Goal: Task Accomplishment & Management: Manage account settings

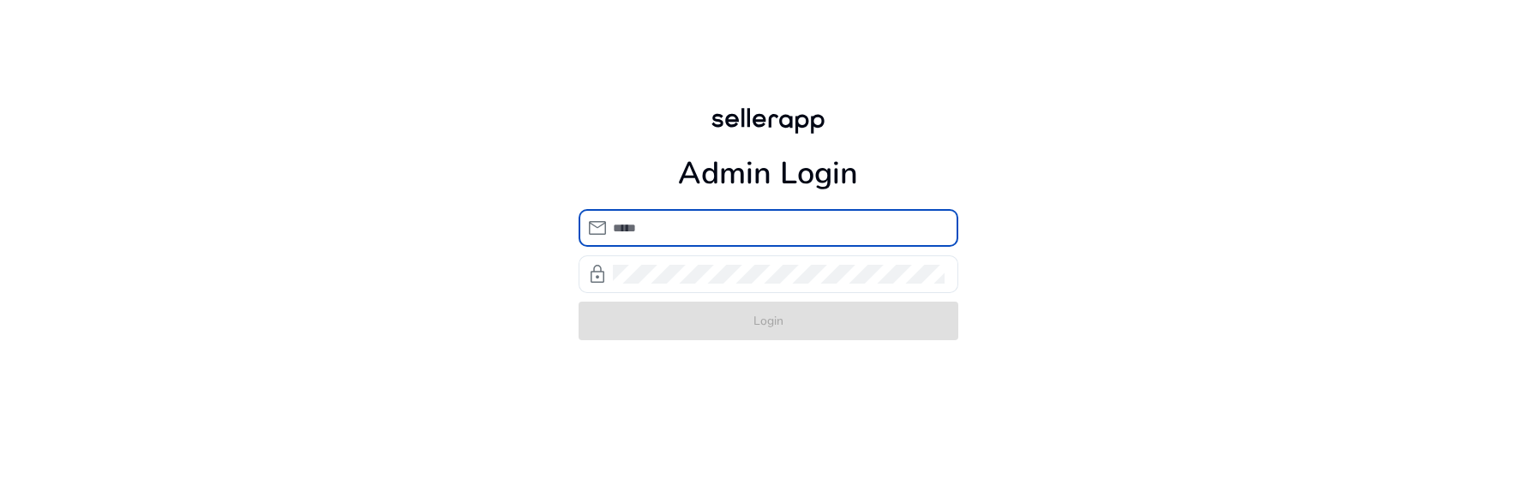
type input "**********"
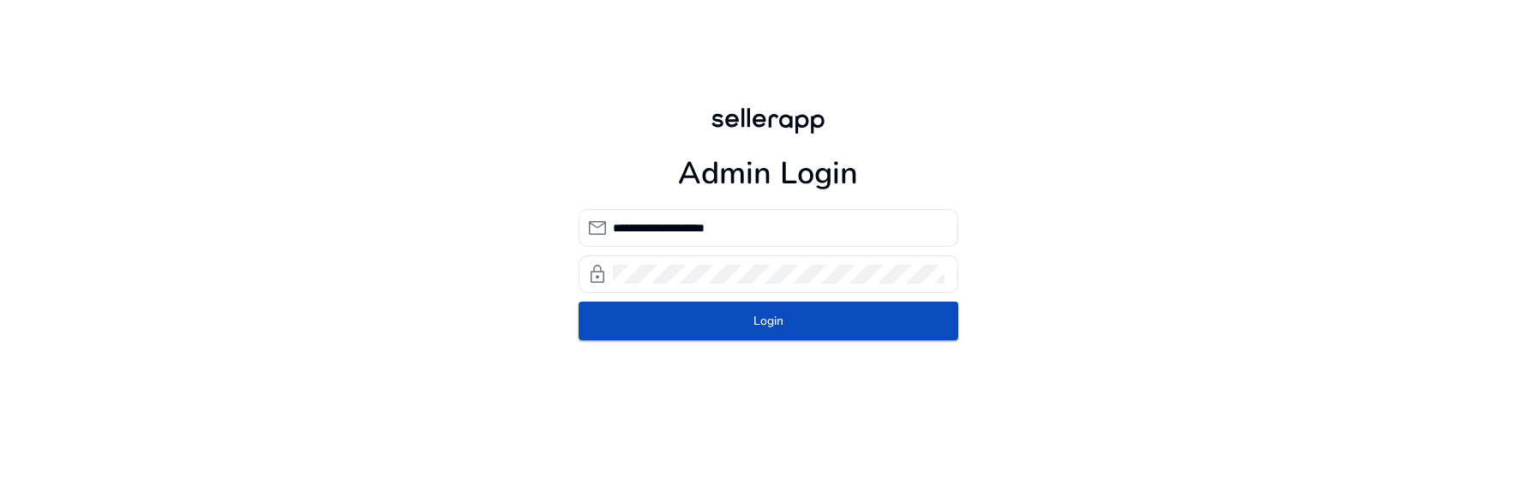
click at [593, 354] on div "**********" at bounding box center [768, 222] width 407 height 444
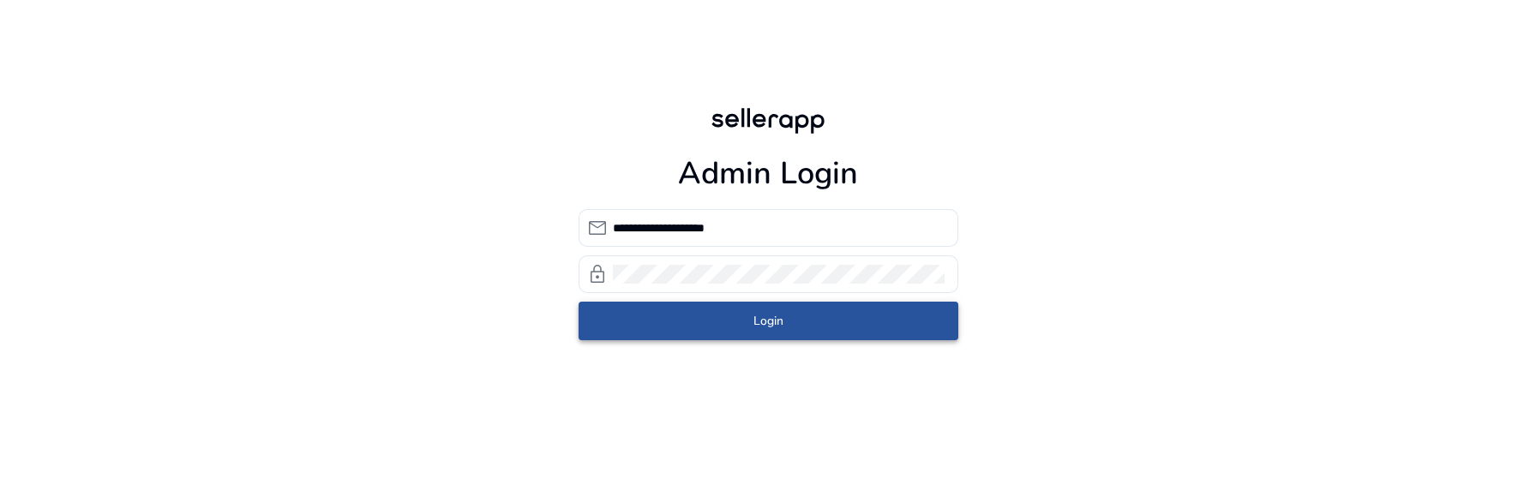
click at [783, 328] on span "submit" at bounding box center [769, 321] width 380 height 41
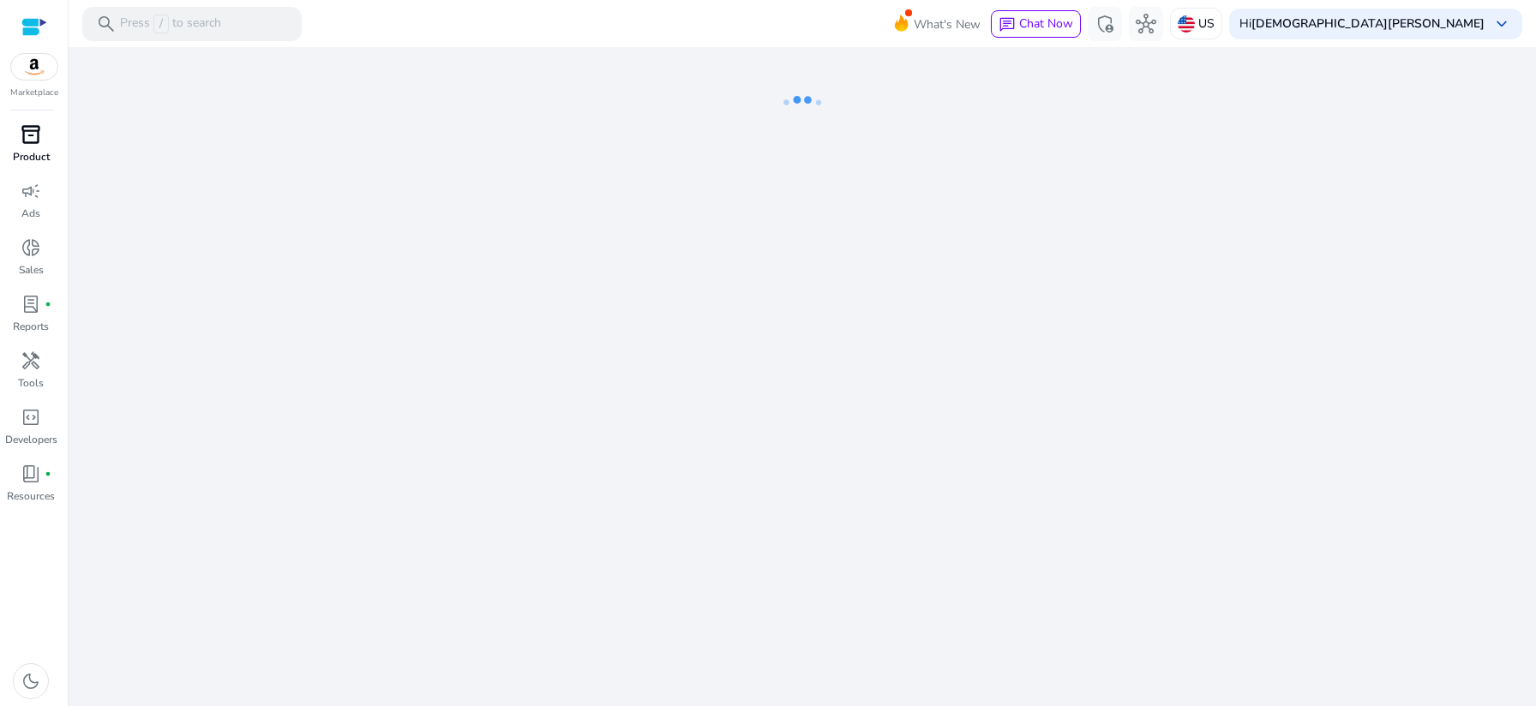
click at [27, 140] on span "inventory_2" at bounding box center [31, 134] width 21 height 21
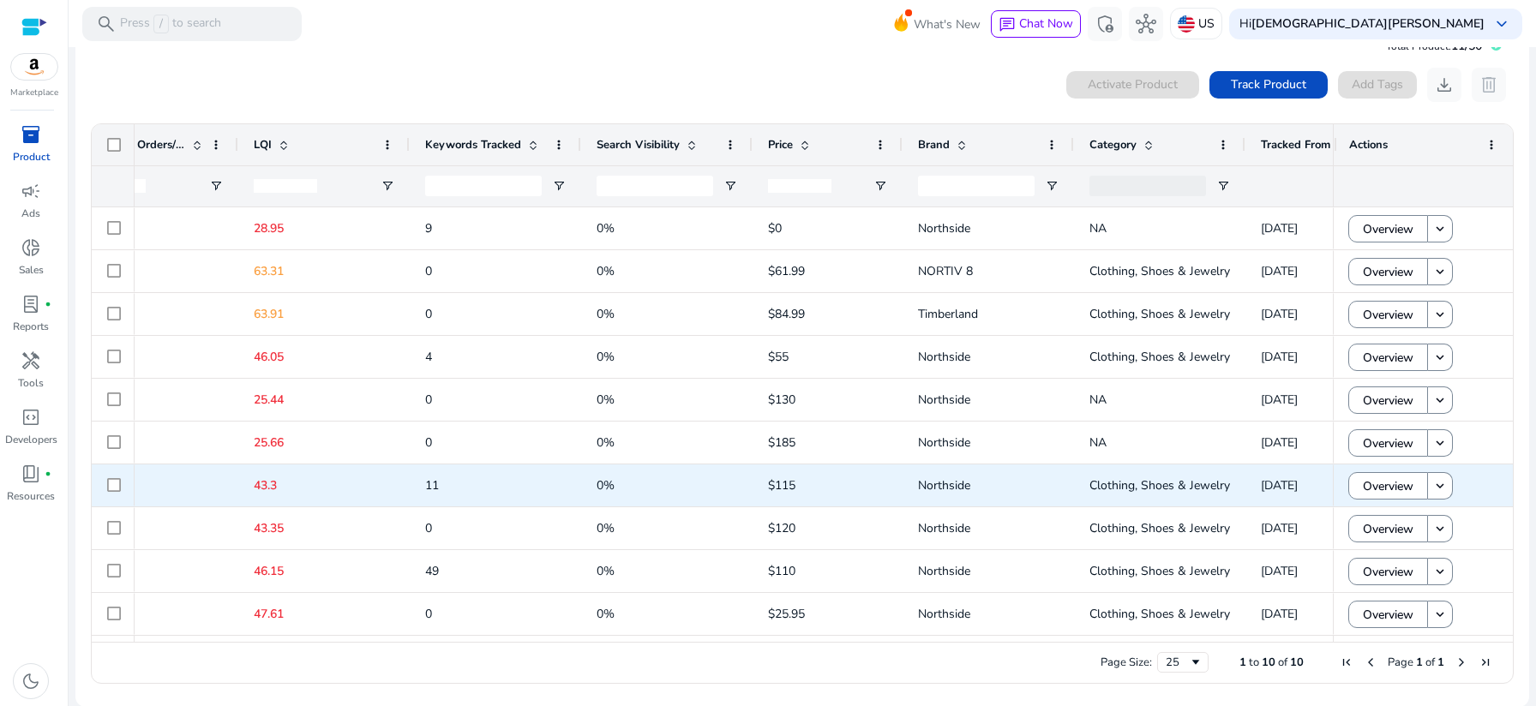
scroll to position [0, 1332]
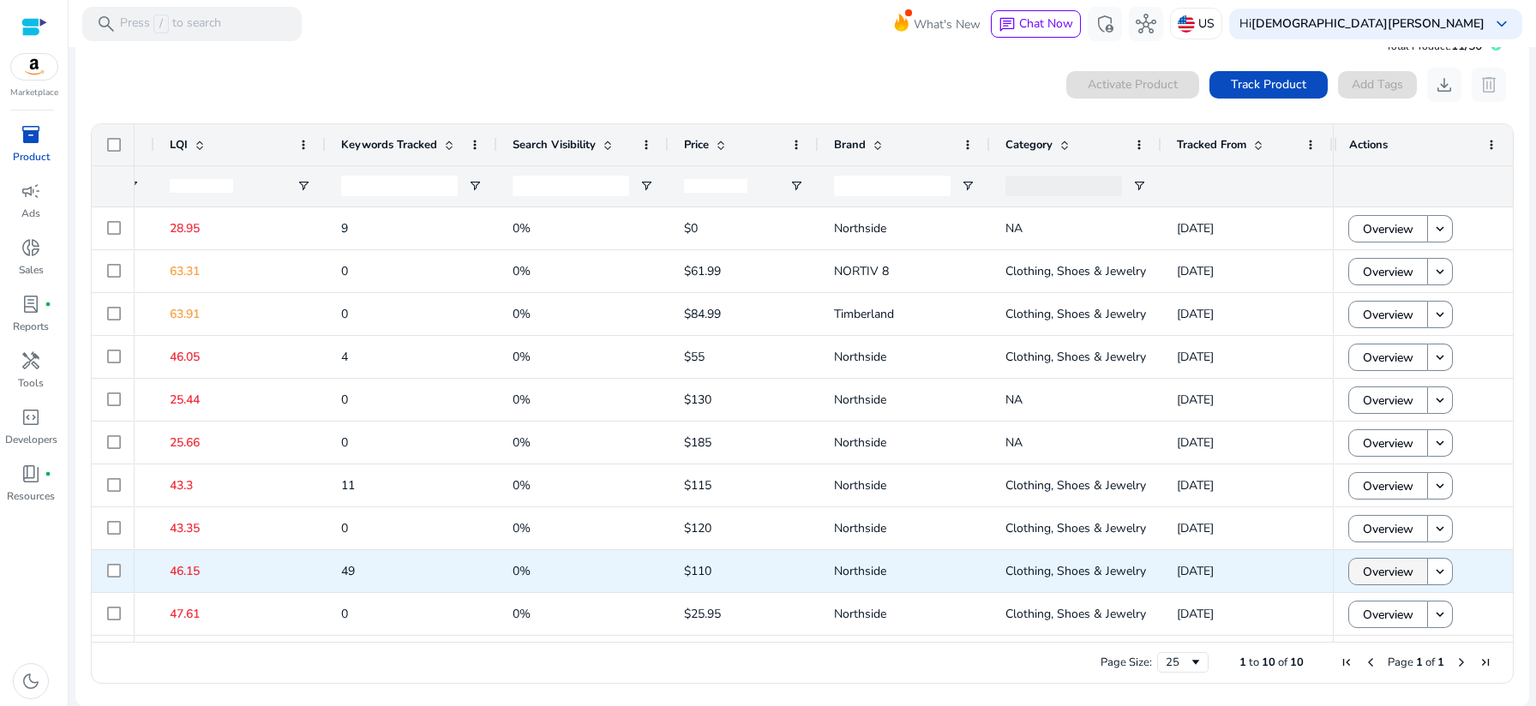
click at [1380, 490] on span "Overview" at bounding box center [1388, 572] width 51 height 35
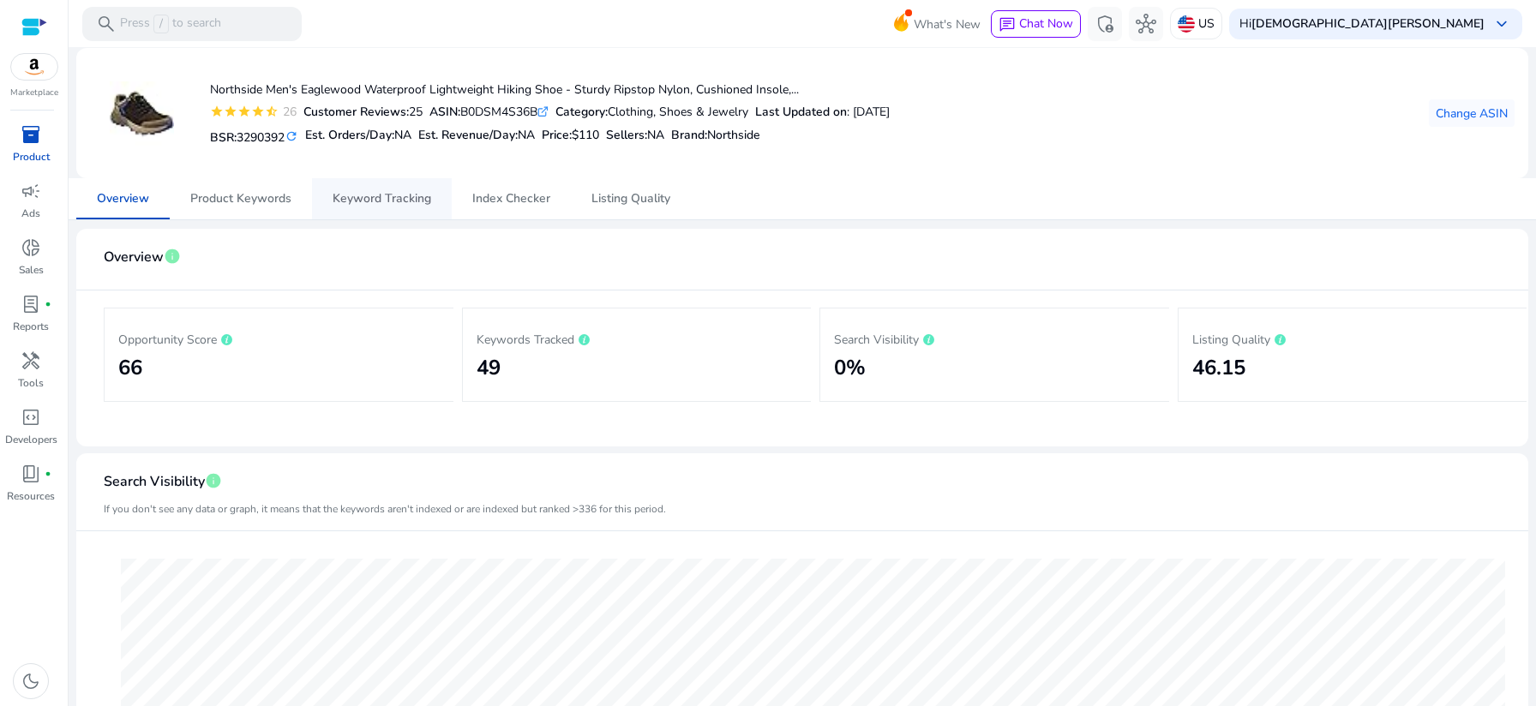
click at [409, 204] on span "Keyword Tracking" at bounding box center [382, 199] width 99 height 12
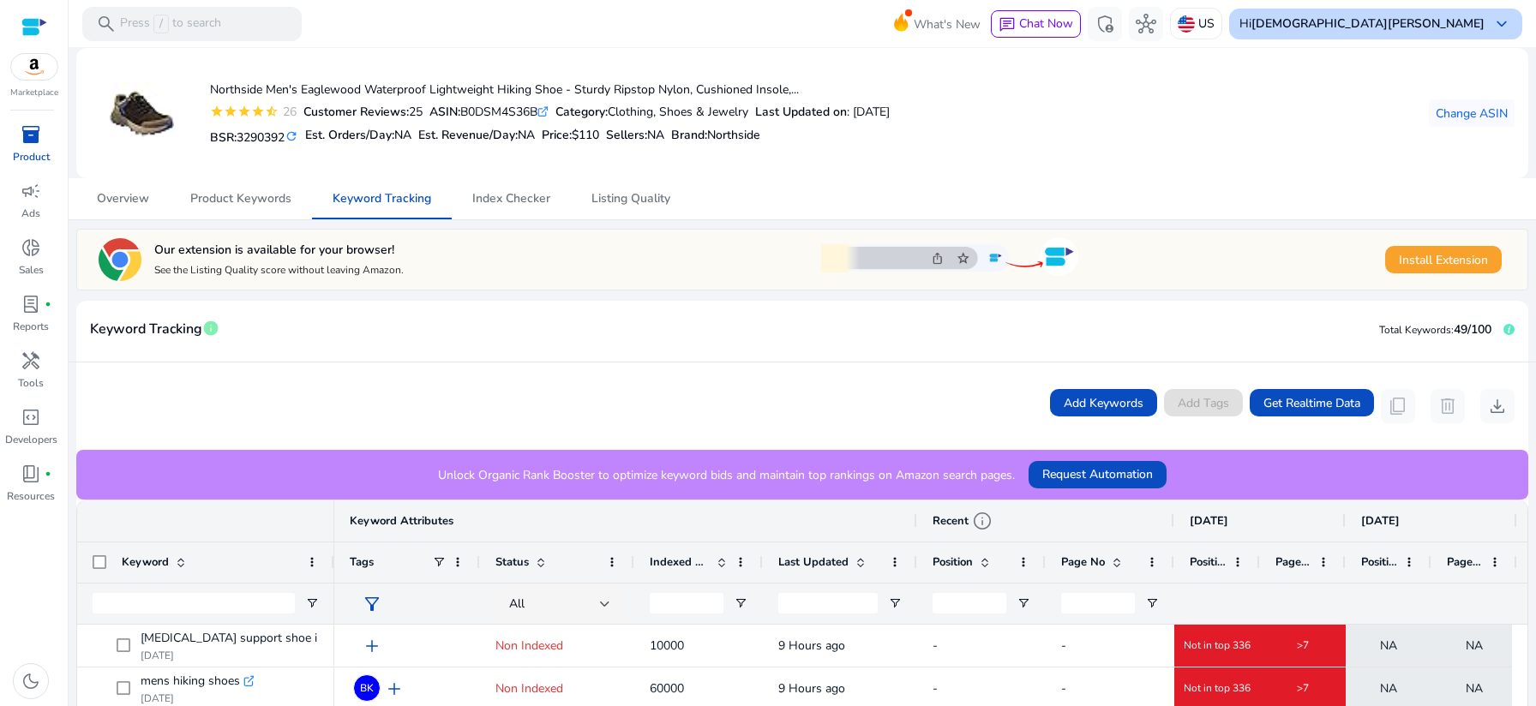
click at [1447, 31] on b "[DEMOGRAPHIC_DATA][PERSON_NAME]" at bounding box center [1367, 23] width 233 height 16
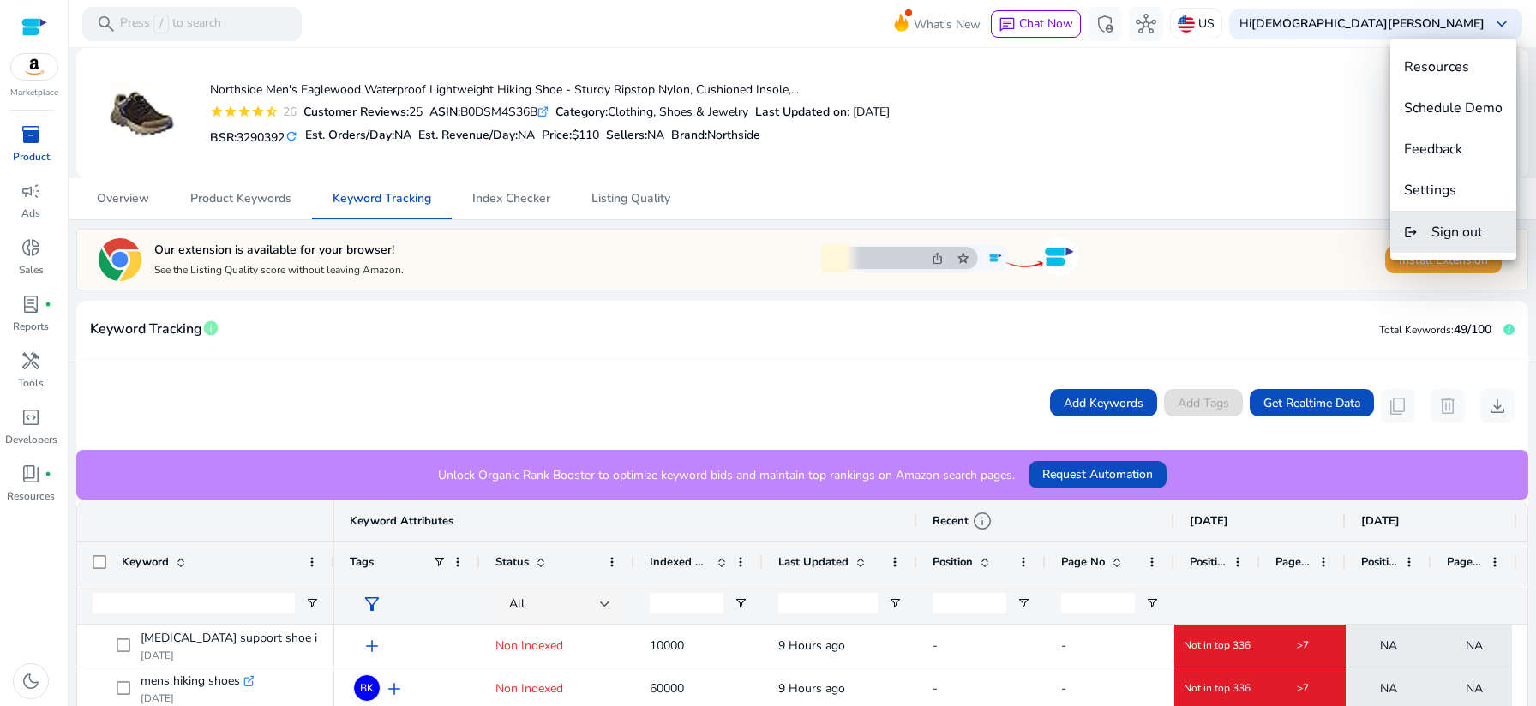
click at [1412, 232] on mat-icon "logout" at bounding box center [1411, 232] width 14 height 21
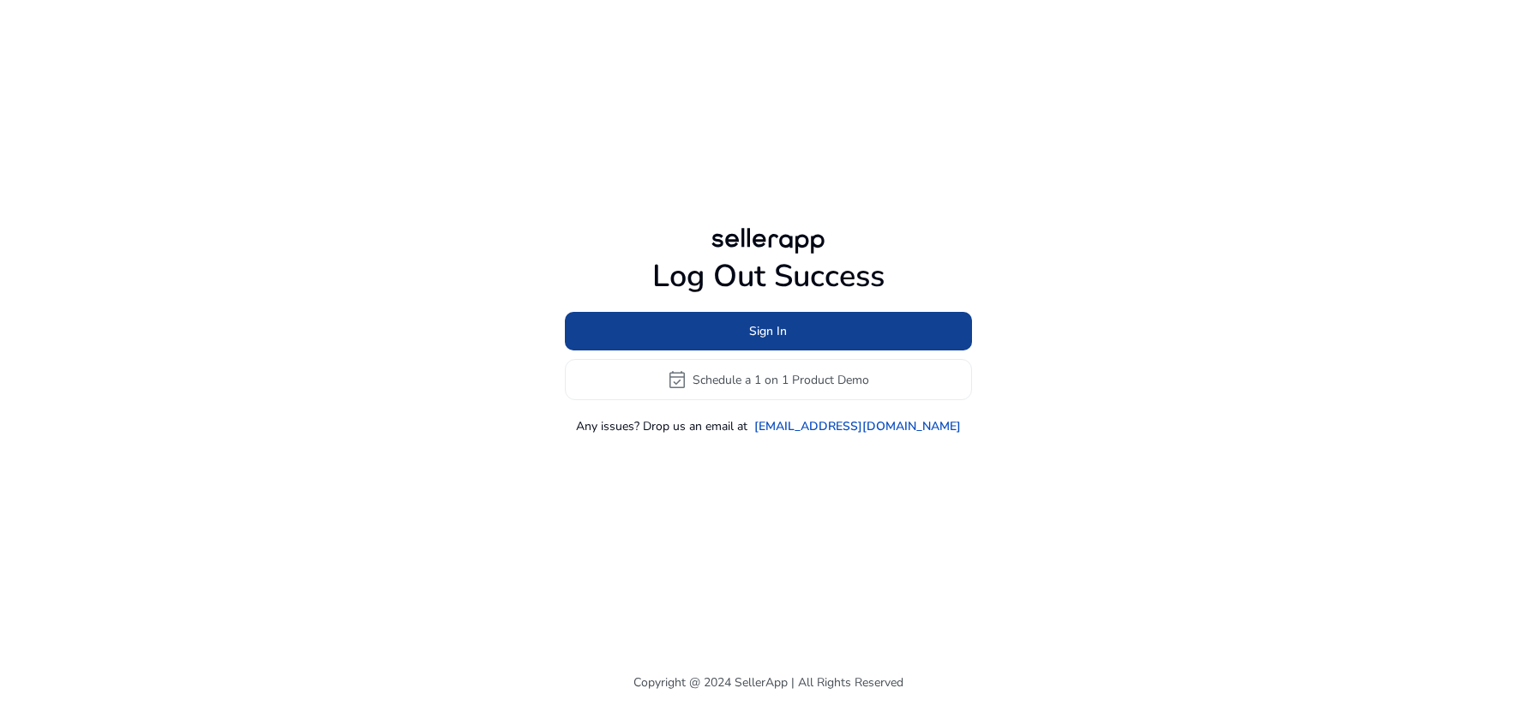
click at [843, 348] on span at bounding box center [768, 331] width 407 height 41
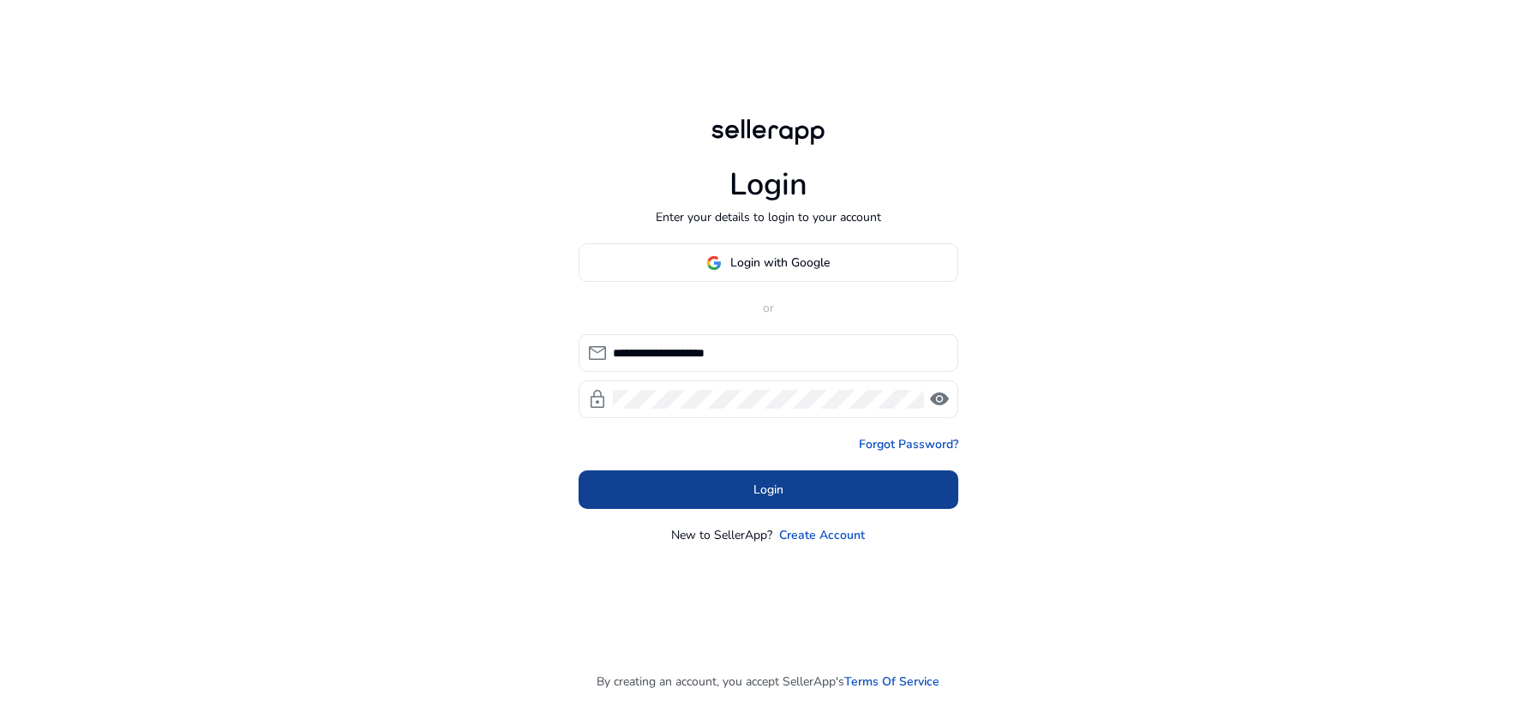
click at [831, 489] on span at bounding box center [769, 490] width 380 height 41
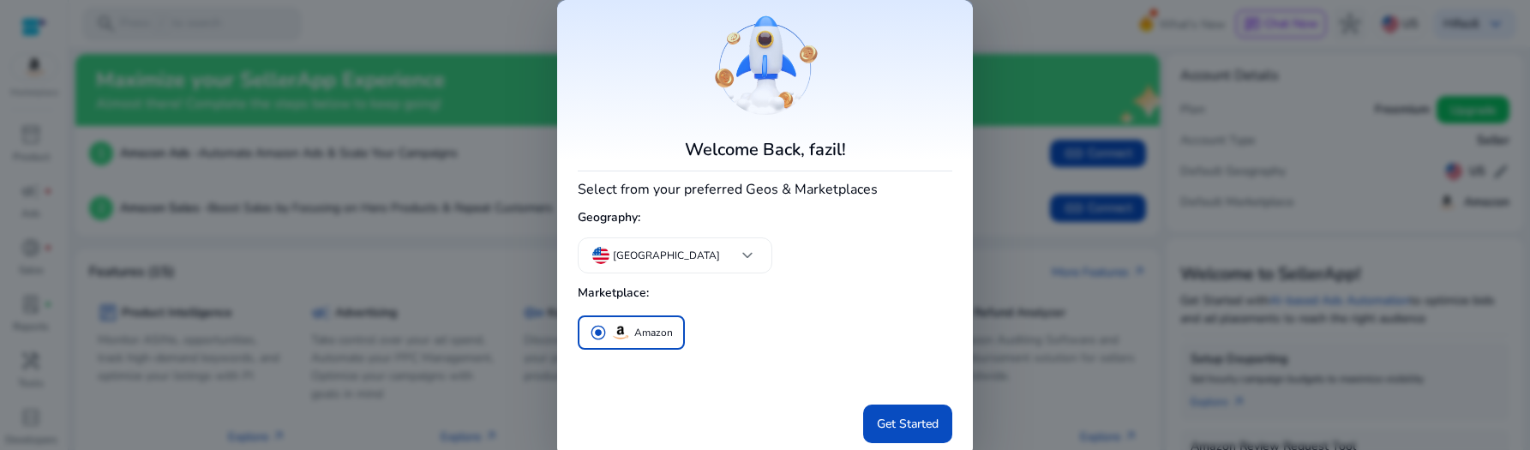
click at [514, 276] on div at bounding box center [765, 225] width 1530 height 450
